Goal: Navigation & Orientation: Understand site structure

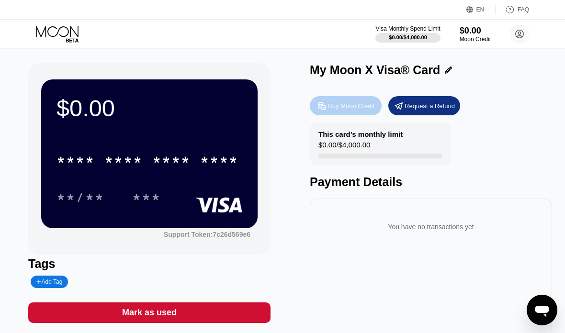
click at [332, 109] on div "Buy Moon Credit" at bounding box center [351, 106] width 46 height 8
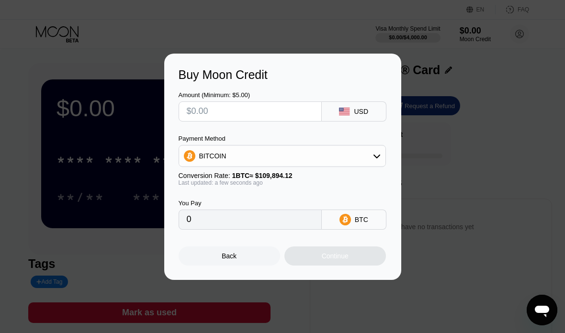
click at [133, 92] on div "Buy Moon Credit Amount (Minimum: $5.00) USD Payment Method BITCOIN Conversion R…" at bounding box center [282, 167] width 565 height 227
click at [225, 24] on div at bounding box center [282, 166] width 565 height 333
click at [347, 28] on div at bounding box center [282, 166] width 565 height 333
click at [256, 257] on div "Back" at bounding box center [230, 256] width 102 height 19
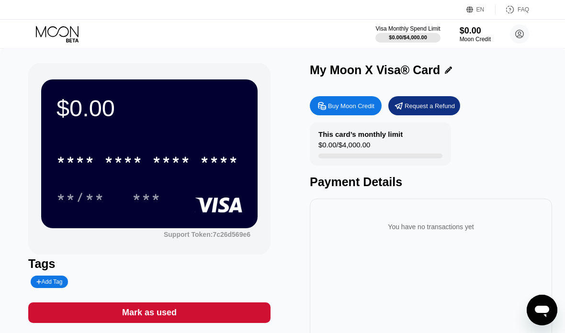
click at [60, 34] on icon at bounding box center [58, 34] width 45 height 17
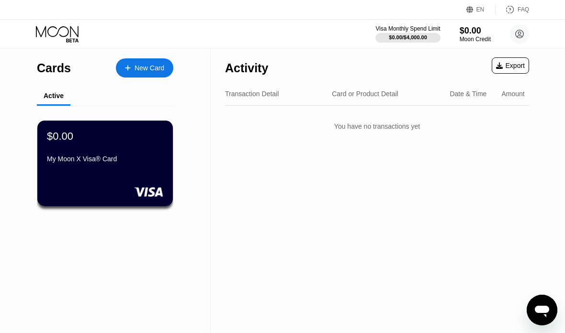
click at [536, 299] on div "Open messaging window" at bounding box center [542, 310] width 29 height 29
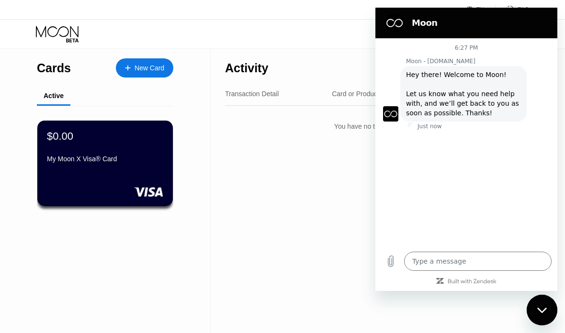
type textarea "x"
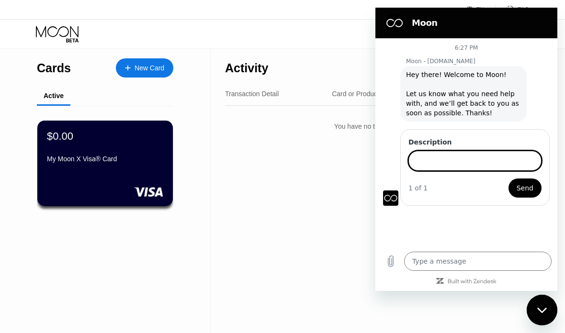
click at [474, 167] on input "Description" at bounding box center [475, 161] width 133 height 20
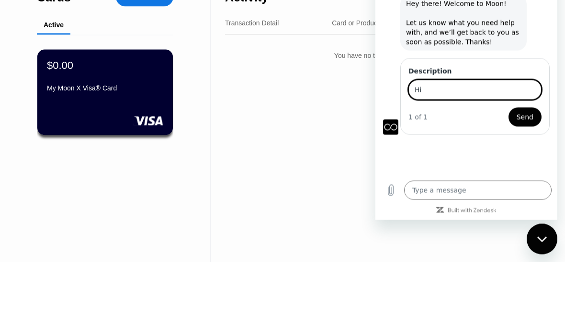
type input "Hi"
click at [520, 113] on span "Send" at bounding box center [525, 117] width 17 height 11
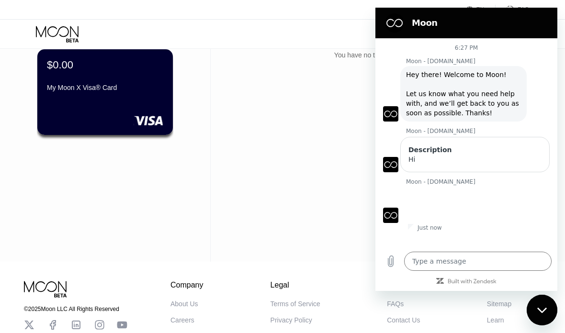
click at [550, 313] on div "Close messaging window" at bounding box center [542, 310] width 29 height 29
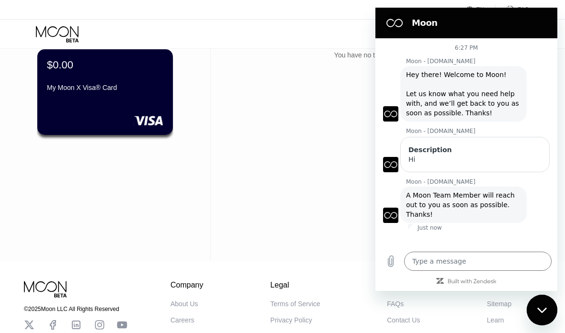
type textarea "x"
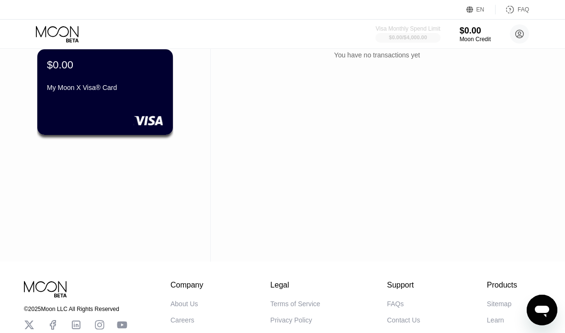
click at [396, 39] on div "$0.00 / $4,000.00" at bounding box center [408, 37] width 38 height 6
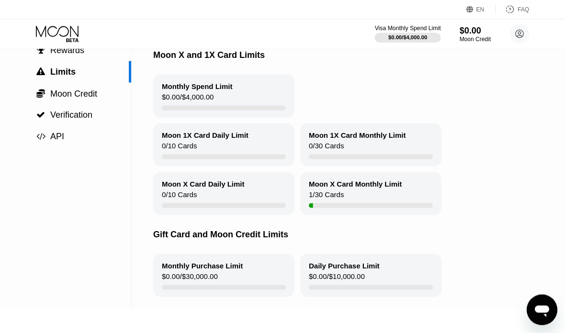
scroll to position [70, 0]
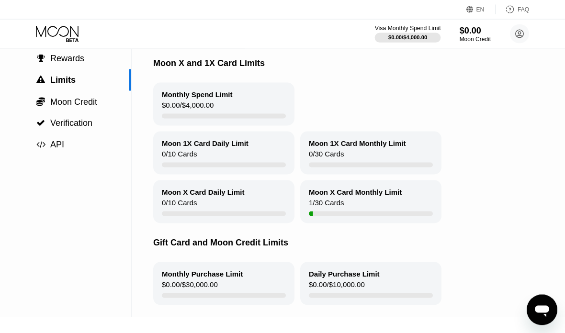
click at [62, 95] on div " Moon Credit" at bounding box center [65, 102] width 131 height 22
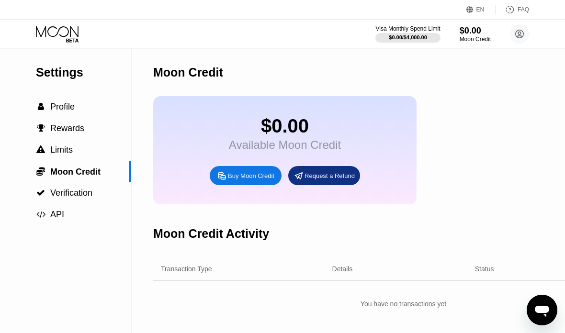
click at [71, 218] on div " API" at bounding box center [65, 215] width 131 height 10
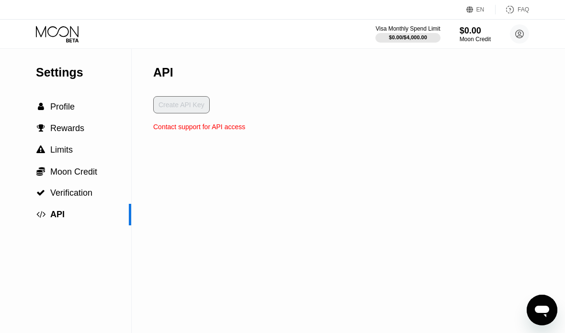
click at [73, 191] on span "Verification" at bounding box center [71, 193] width 42 height 10
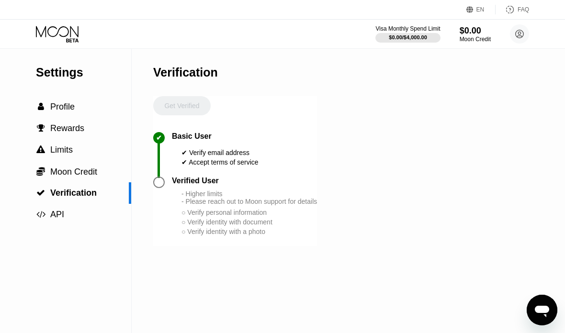
click at [63, 129] on span "Rewards" at bounding box center [67, 129] width 34 height 10
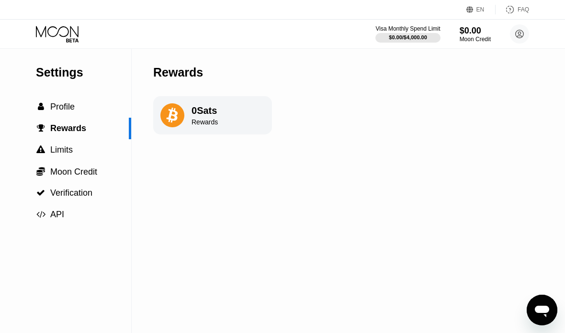
click at [177, 115] on icon at bounding box center [171, 115] width 11 height 15
click at [57, 98] on div " Profile" at bounding box center [65, 107] width 131 height 22
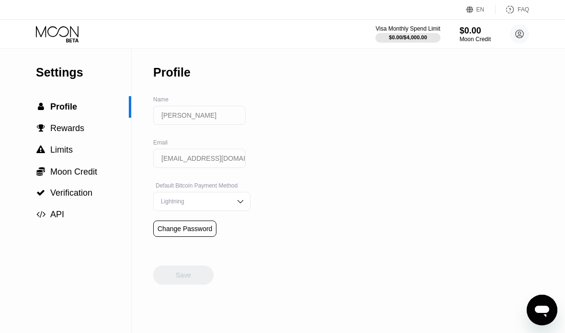
click at [233, 203] on div "Lightning" at bounding box center [201, 201] width 97 height 19
click at [186, 250] on div "On-Chain" at bounding box center [202, 239] width 96 height 19
click at [66, 39] on icon at bounding box center [58, 34] width 45 height 17
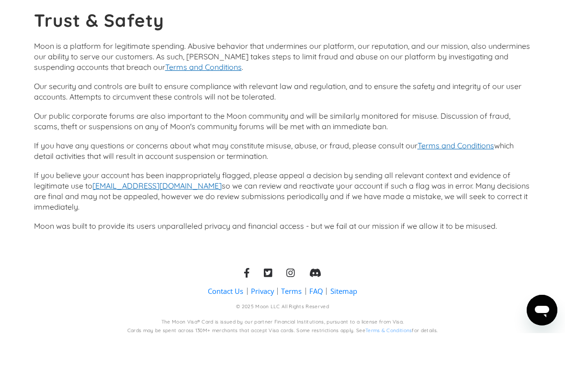
scroll to position [19, 0]
